Goal: Find specific page/section: Find specific page/section

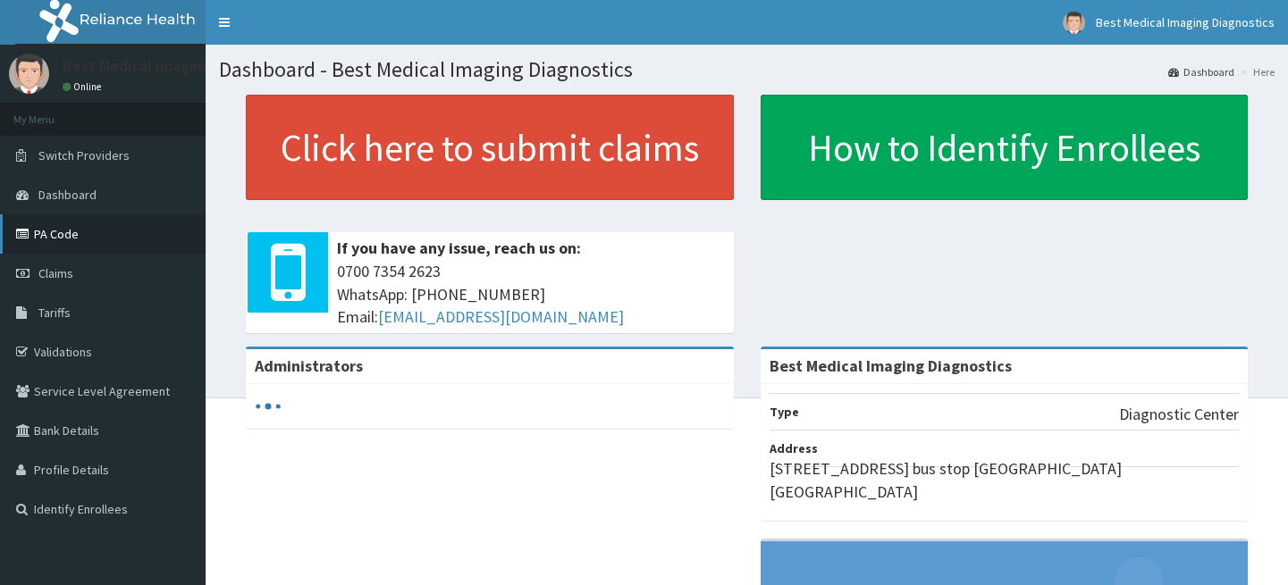
click at [131, 216] on link "PA Code" at bounding box center [103, 234] width 206 height 39
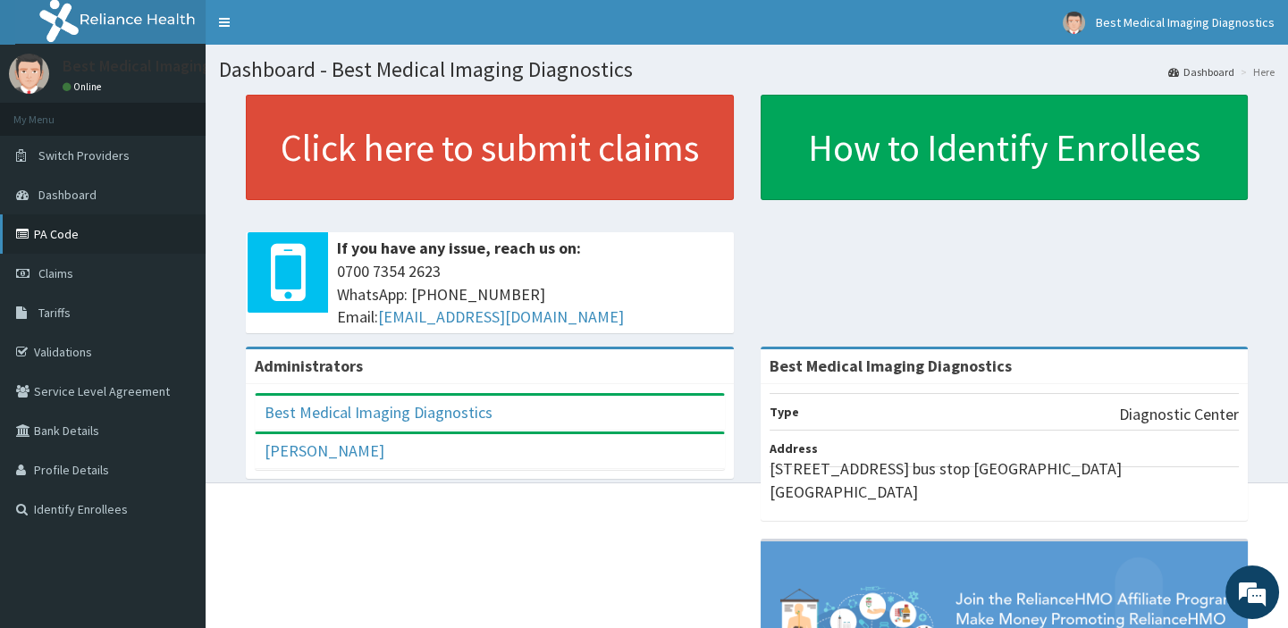
click at [38, 236] on link "PA Code" at bounding box center [103, 234] width 206 height 39
